Goal: Use online tool/utility

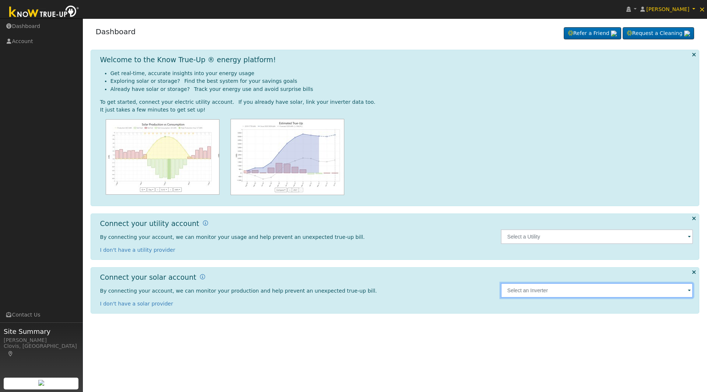
click at [529, 290] on input "text" at bounding box center [596, 290] width 192 height 15
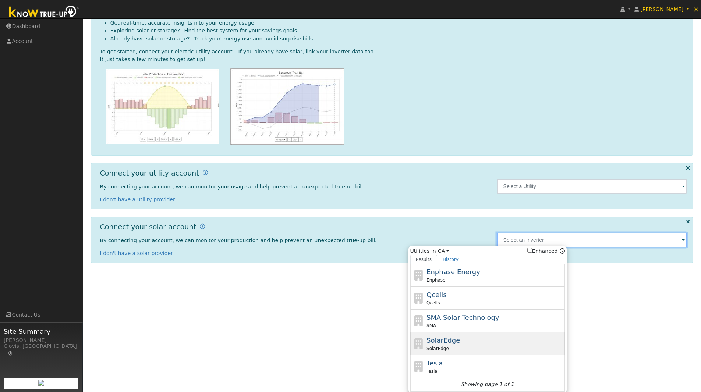
scroll to position [52, 0]
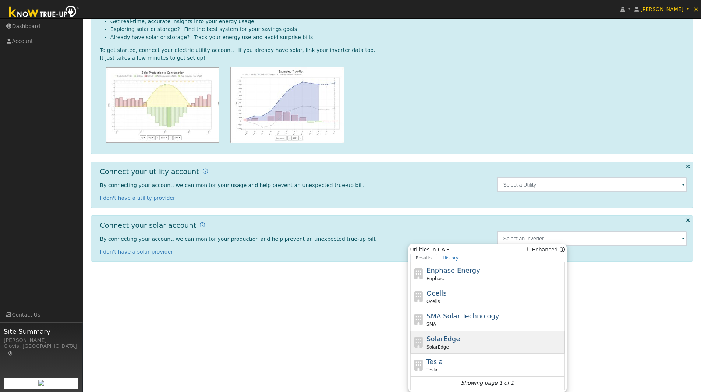
click at [459, 341] on div "SolarEdge SolarEdge" at bounding box center [495, 342] width 137 height 17
type input "SolarEdge"
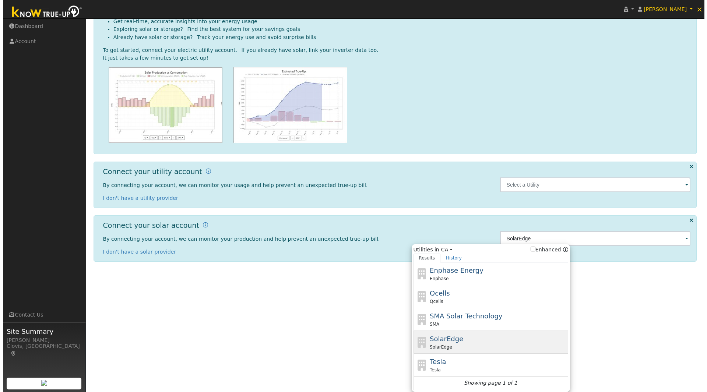
scroll to position [0, 0]
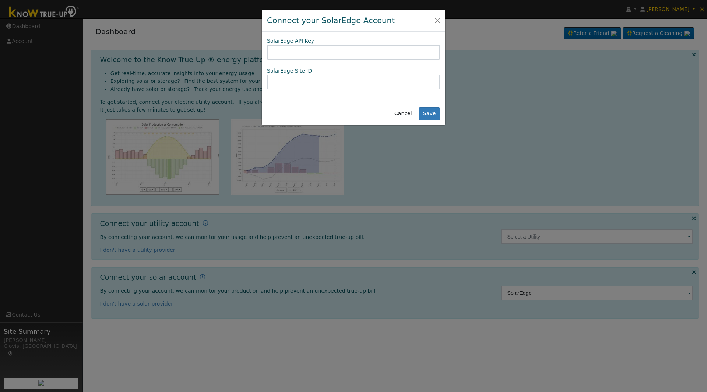
click at [282, 48] on input "text" at bounding box center [353, 52] width 173 height 15
type input "R9EPQKXHJQIZNW3MKTC31H89OJMYDNES"
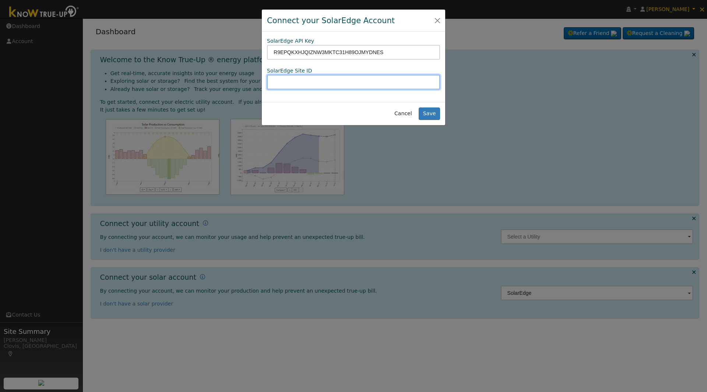
click at [388, 85] on input "text" at bounding box center [353, 82] width 173 height 15
paste input "3015771"
type input "3015771"
click at [435, 113] on button "Save" at bounding box center [428, 113] width 21 height 13
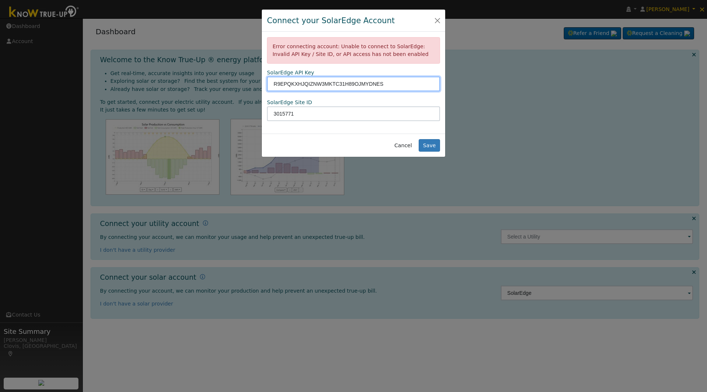
drag, startPoint x: 389, startPoint y: 85, endPoint x: 222, endPoint y: 85, distance: 167.1
click at [222, 85] on div "Connect your SolarEdge Account Error connecting account: Unable to connect to S…" at bounding box center [353, 196] width 707 height 392
paste input "R9EPQKXHJQIZNW3MKTC31H89OJMYDNES"
type input "R9EPQKXHJQIZNW3MKTC31H89OJMYDNES"
click at [431, 145] on button "Save" at bounding box center [428, 145] width 21 height 13
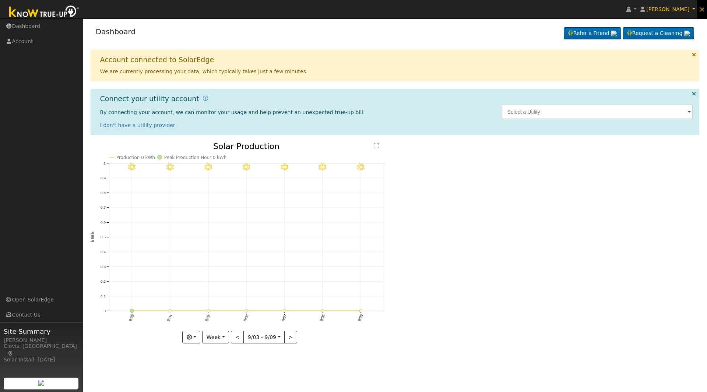
click at [702, 7] on span "×" at bounding box center [701, 9] width 6 height 9
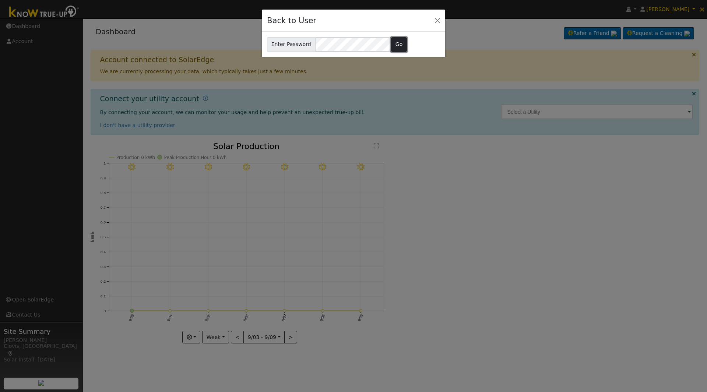
click at [396, 42] on button "Go" at bounding box center [399, 44] width 16 height 15
